Goal: Information Seeking & Learning: Learn about a topic

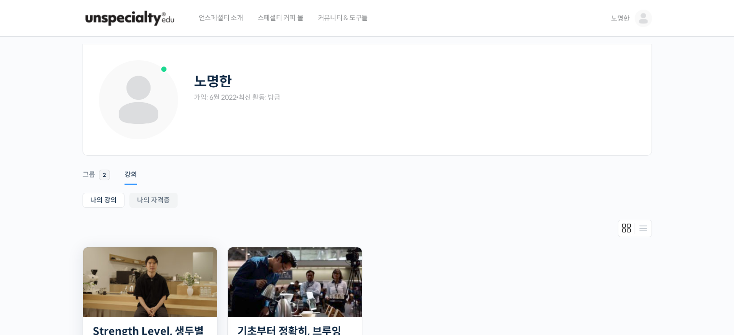
click at [166, 276] on img at bounding box center [150, 282] width 134 height 70
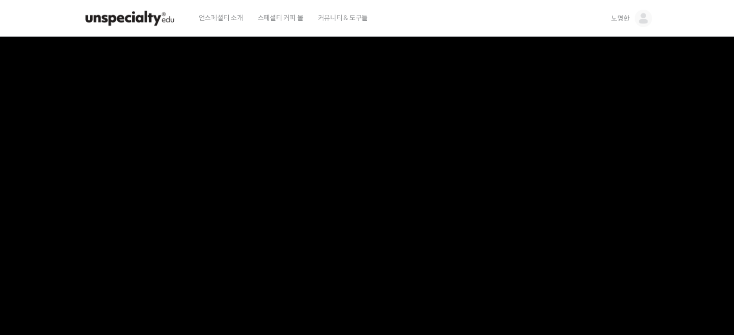
scroll to position [289, 0]
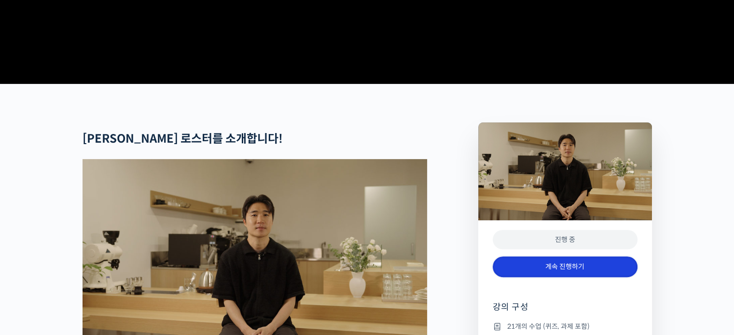
click at [581, 277] on link "계속 진행하기" at bounding box center [564, 267] width 145 height 21
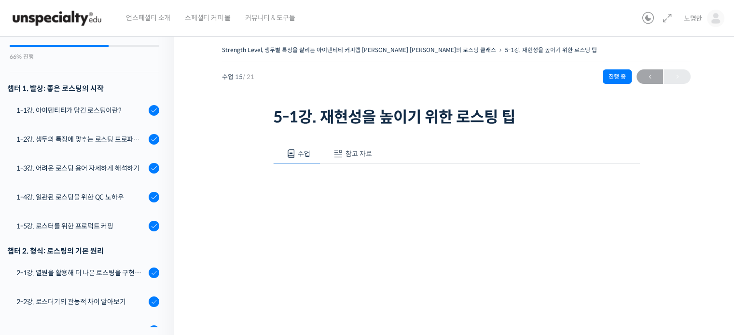
scroll to position [145, 0]
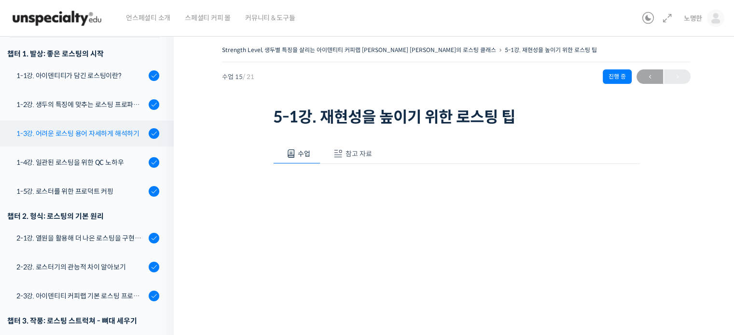
click at [110, 127] on link "1-3강. 어려운 로스팅 용어 자세하게 해석하기" at bounding box center [84, 134] width 178 height 26
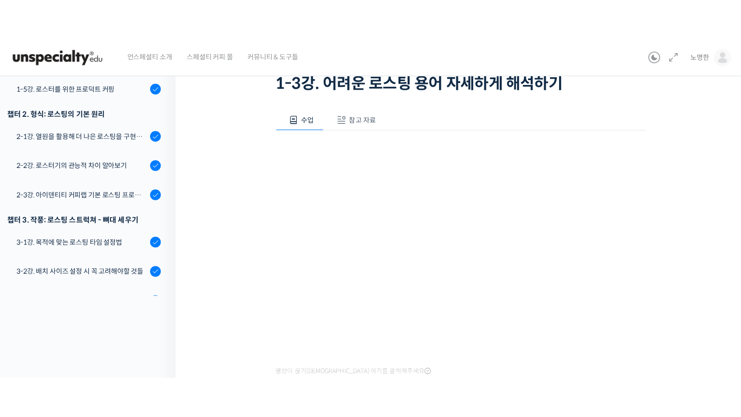
scroll to position [145, 0]
